Goal: Navigation & Orientation: Find specific page/section

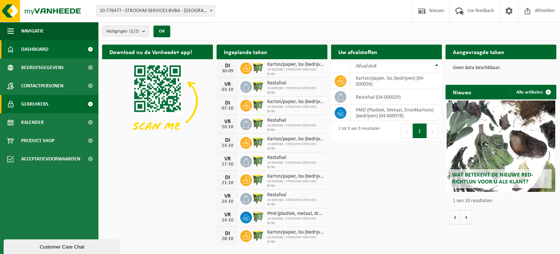
drag, startPoint x: 36, startPoint y: 96, endPoint x: 37, endPoint y: 100, distance: 4.0
click at [36, 97] on span "Gebruikers" at bounding box center [34, 104] width 27 height 18
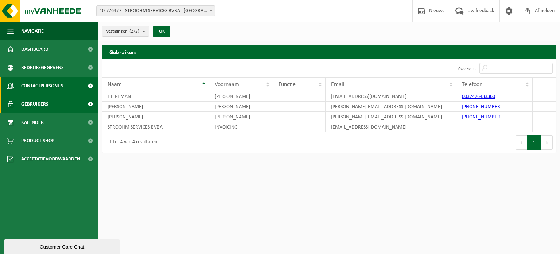
click at [37, 89] on span "Contactpersonen" at bounding box center [42, 86] width 42 height 18
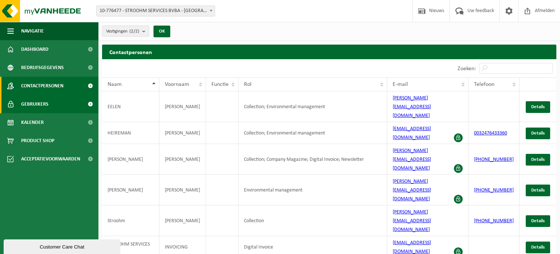
click at [40, 102] on span "Gebruikers" at bounding box center [34, 104] width 27 height 18
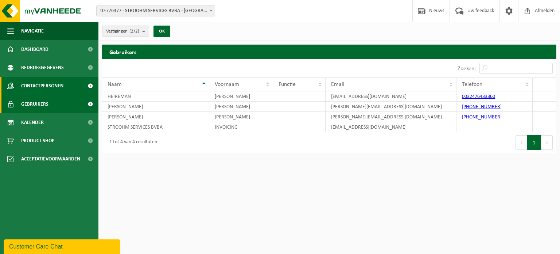
click at [29, 84] on span "Contactpersonen" at bounding box center [42, 86] width 42 height 18
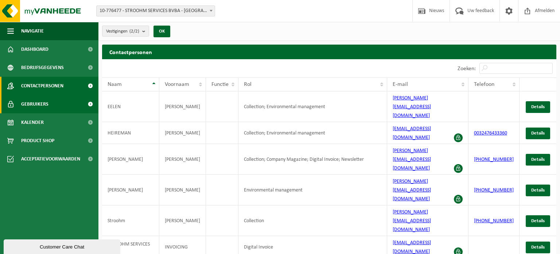
click at [32, 100] on span "Gebruikers" at bounding box center [34, 104] width 27 height 18
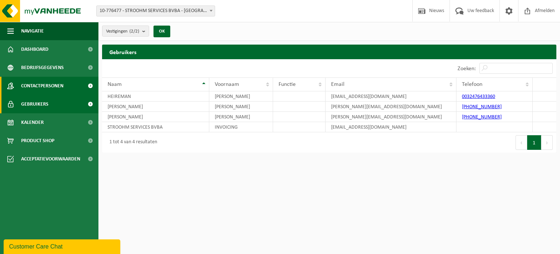
click at [37, 85] on span "Contactpersonen" at bounding box center [42, 86] width 42 height 18
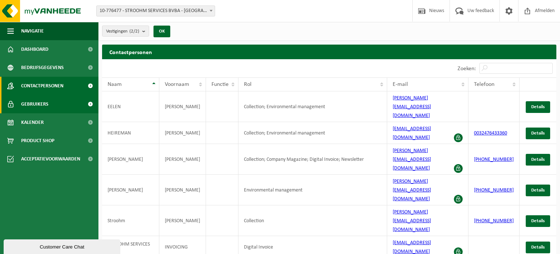
click at [36, 103] on span "Gebruikers" at bounding box center [34, 104] width 27 height 18
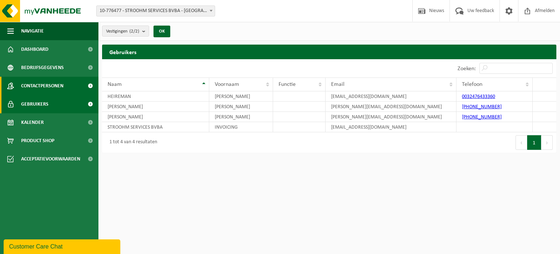
click at [45, 87] on span "Contactpersonen" at bounding box center [42, 86] width 42 height 18
